Goal: Task Accomplishment & Management: Complete application form

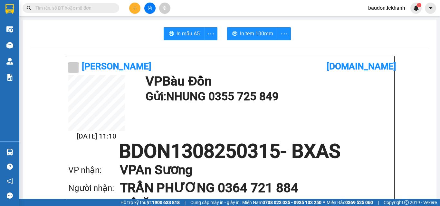
click at [135, 8] on icon "plus" at bounding box center [135, 8] width 4 height 0
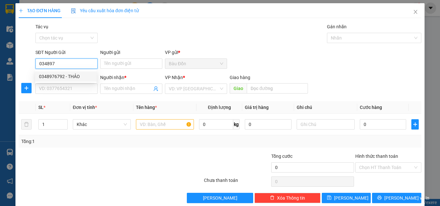
drag, startPoint x: 57, startPoint y: 80, endPoint x: 75, endPoint y: 73, distance: 18.8
click at [58, 80] on div "0348976792 - THẢO" at bounding box center [66, 76] width 54 height 7
type input "0348976792"
type input "THẢO"
type input "0857908646"
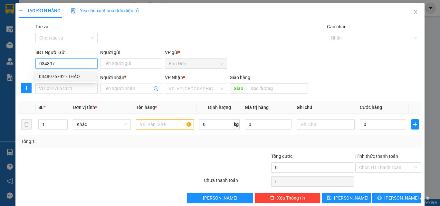
type input "HÀ"
type input "110.000"
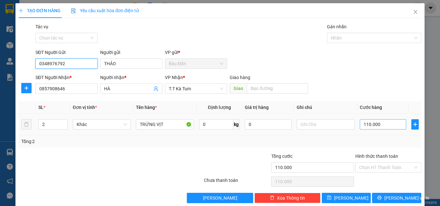
type input "0348976792"
click at [366, 123] on input "110.000" at bounding box center [383, 124] width 46 height 10
type input "1"
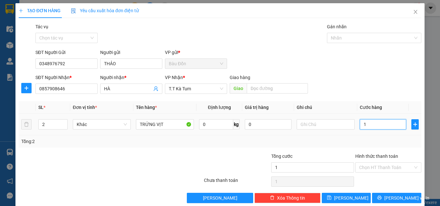
type input "15"
type input "150"
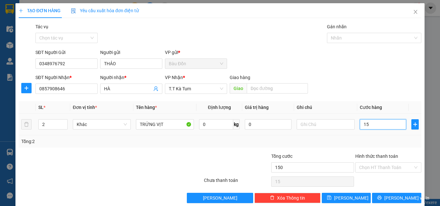
type input "150"
type input "1.500"
type input "15.000"
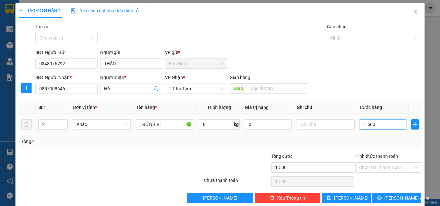
type input "15.000"
type input "150.000"
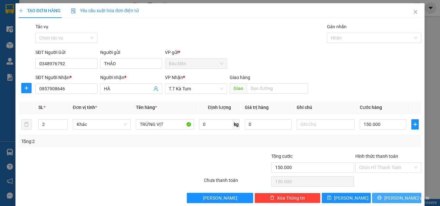
click at [391, 199] on span "[PERSON_NAME] và In" at bounding box center [406, 198] width 45 height 7
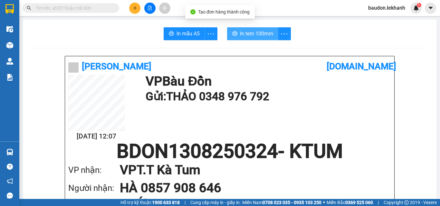
click at [246, 31] on span "In tem 100mm" at bounding box center [256, 34] width 33 height 8
